Goal: Find specific page/section

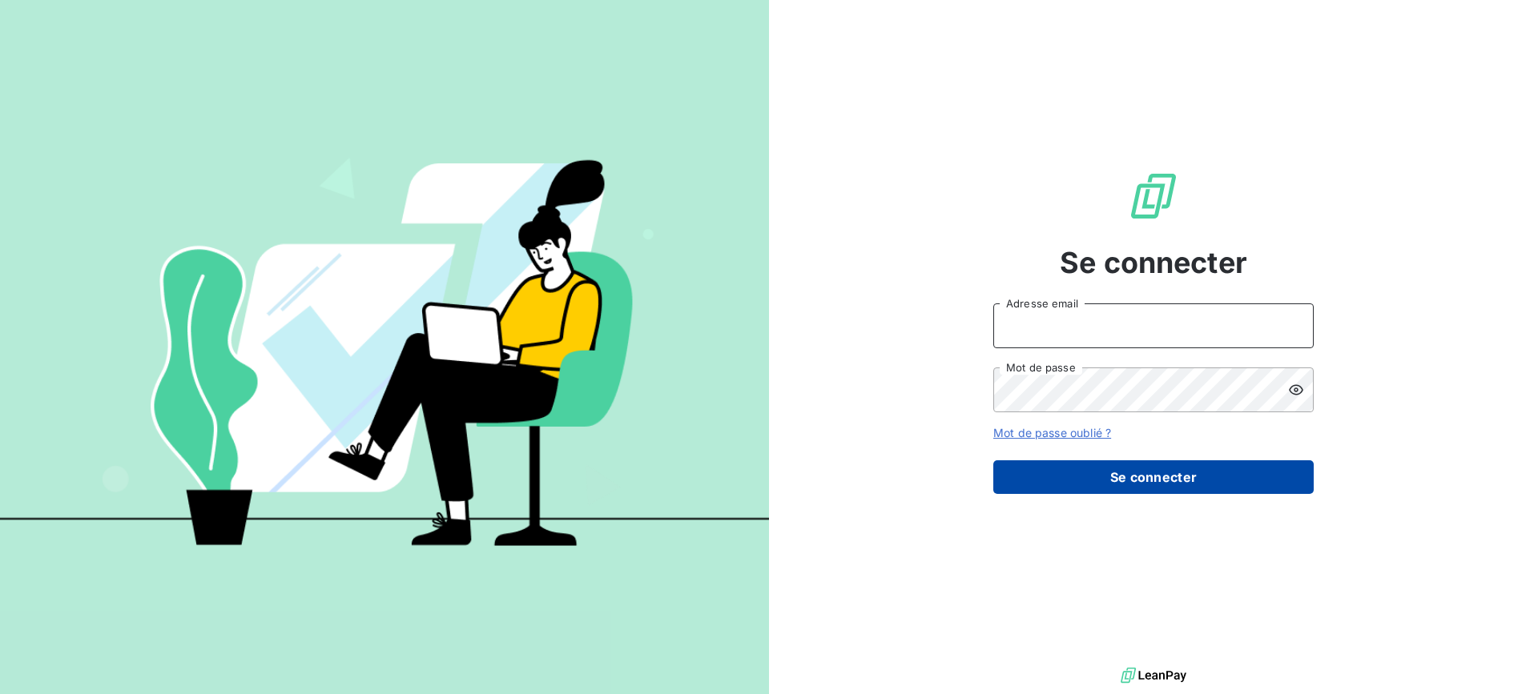
type input "[EMAIL_ADDRESS][DOMAIN_NAME]"
click at [1186, 469] on button "Se connecter" at bounding box center [1153, 478] width 320 height 34
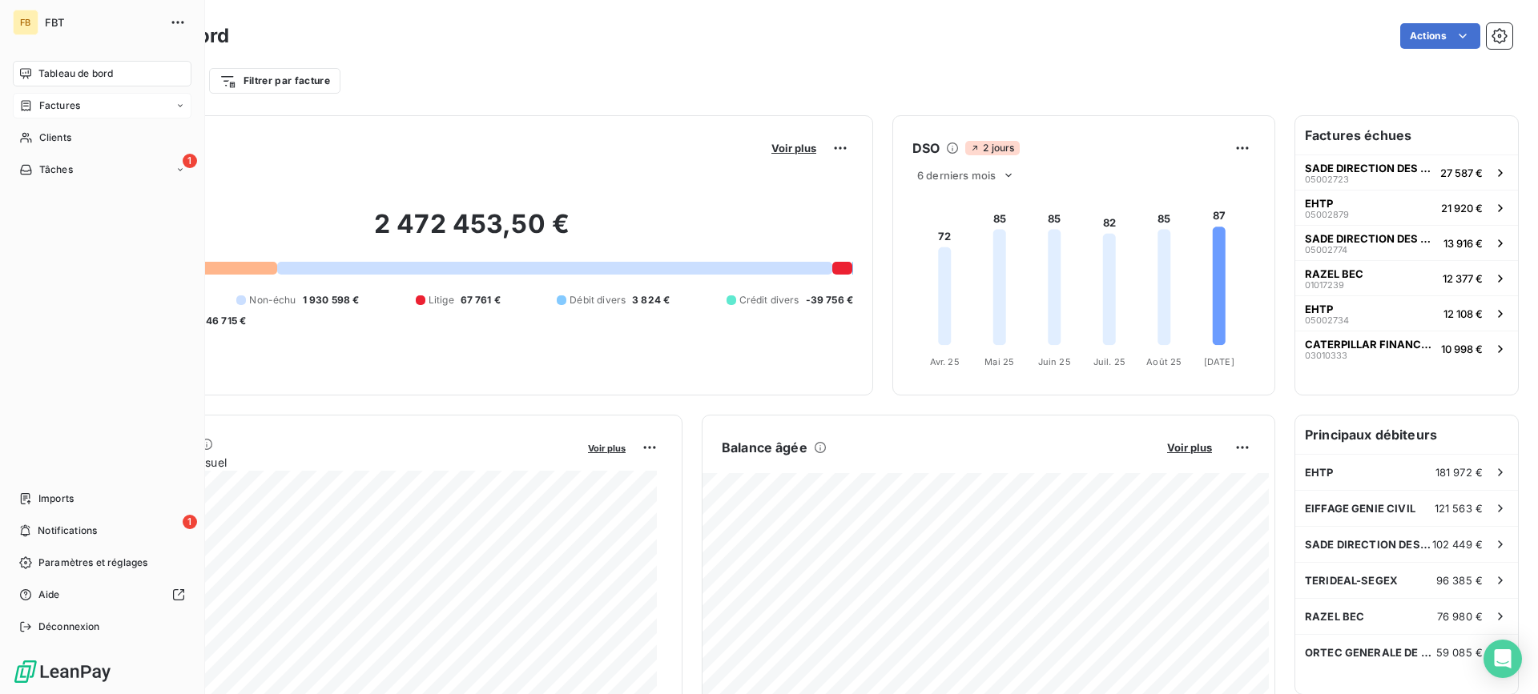
click at [29, 113] on div "Factures" at bounding box center [102, 106] width 179 height 26
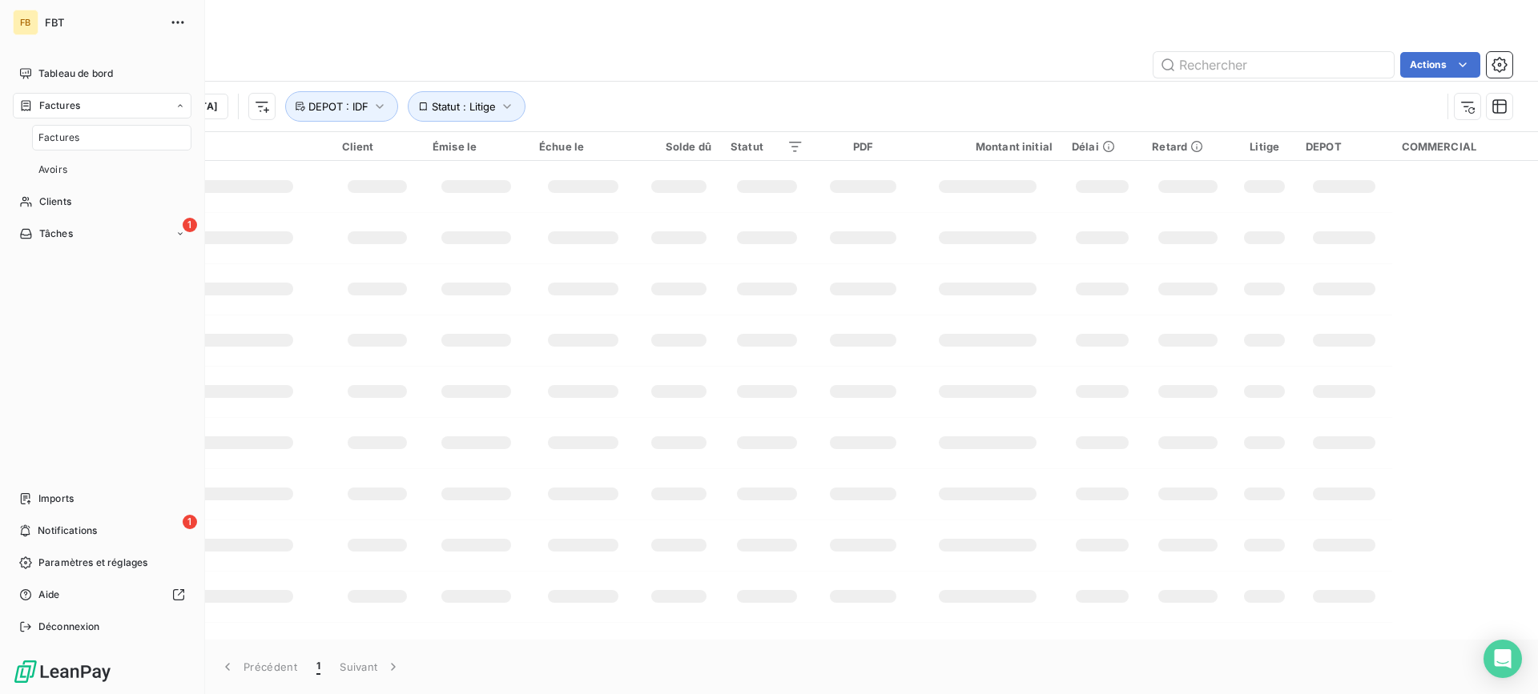
click at [87, 137] on div "Factures" at bounding box center [111, 138] width 159 height 26
